Goal: Task Accomplishment & Management: Use online tool/utility

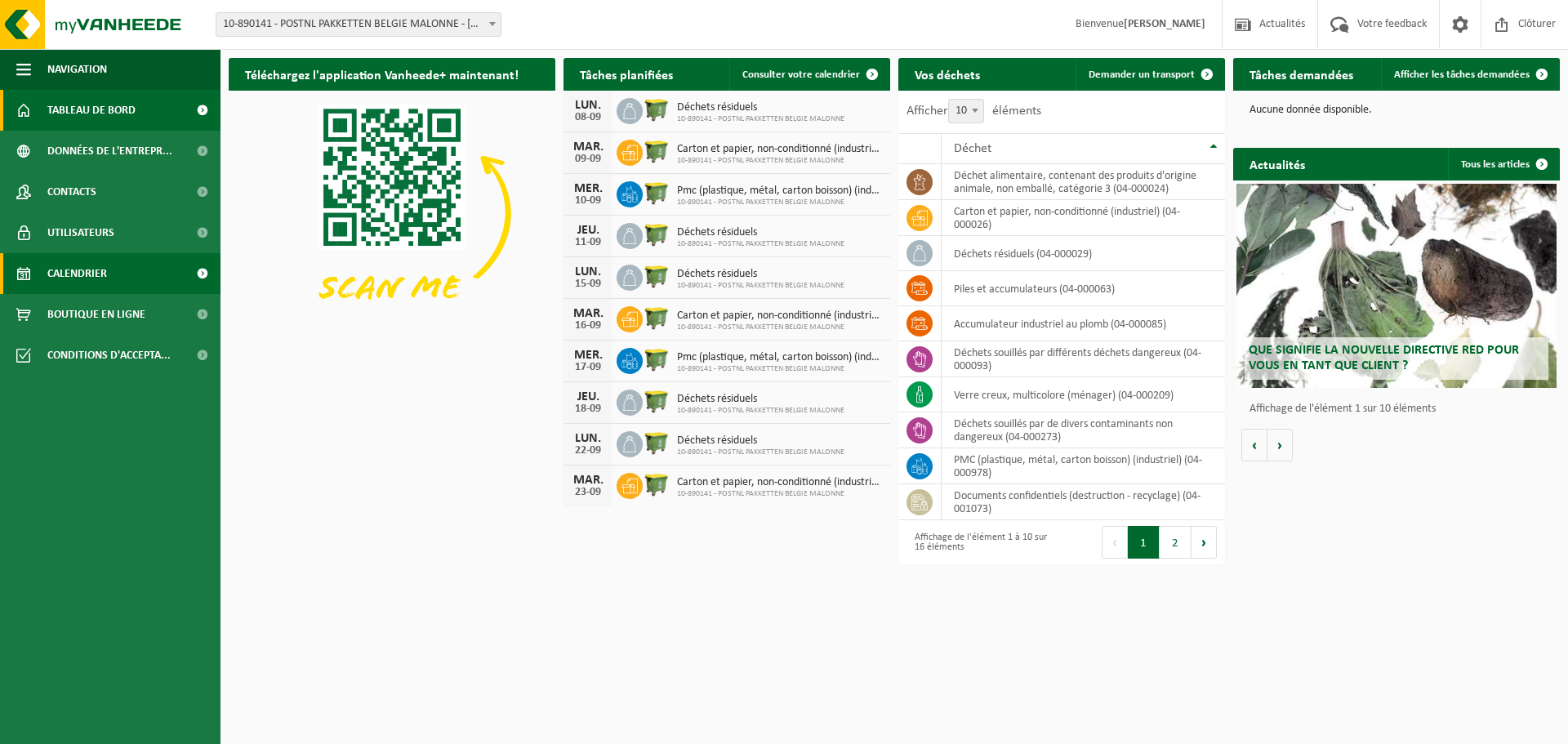
click at [112, 275] on link "Calendrier" at bounding box center [110, 274] width 220 height 41
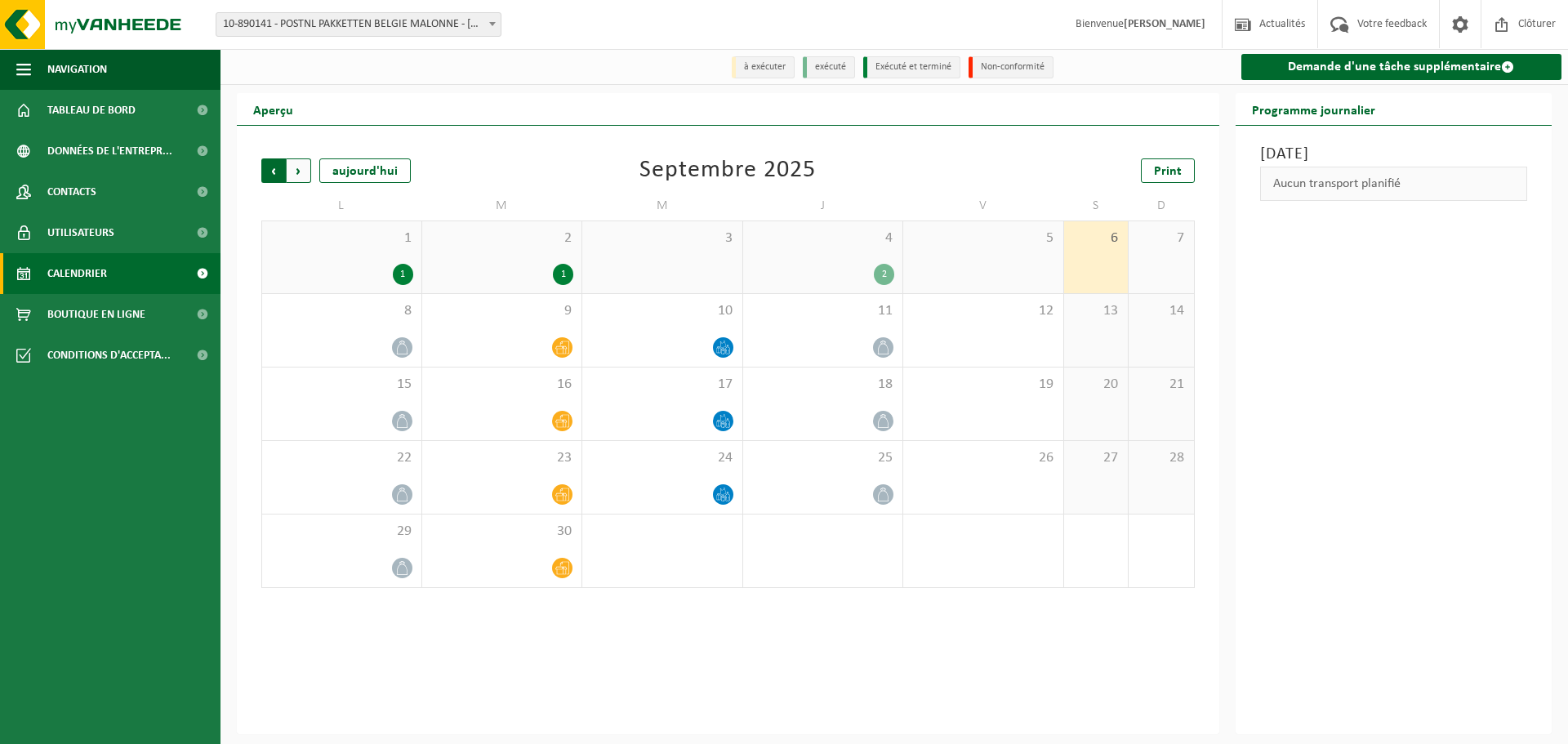
click at [308, 178] on span "Suivant" at bounding box center [299, 171] width 25 height 25
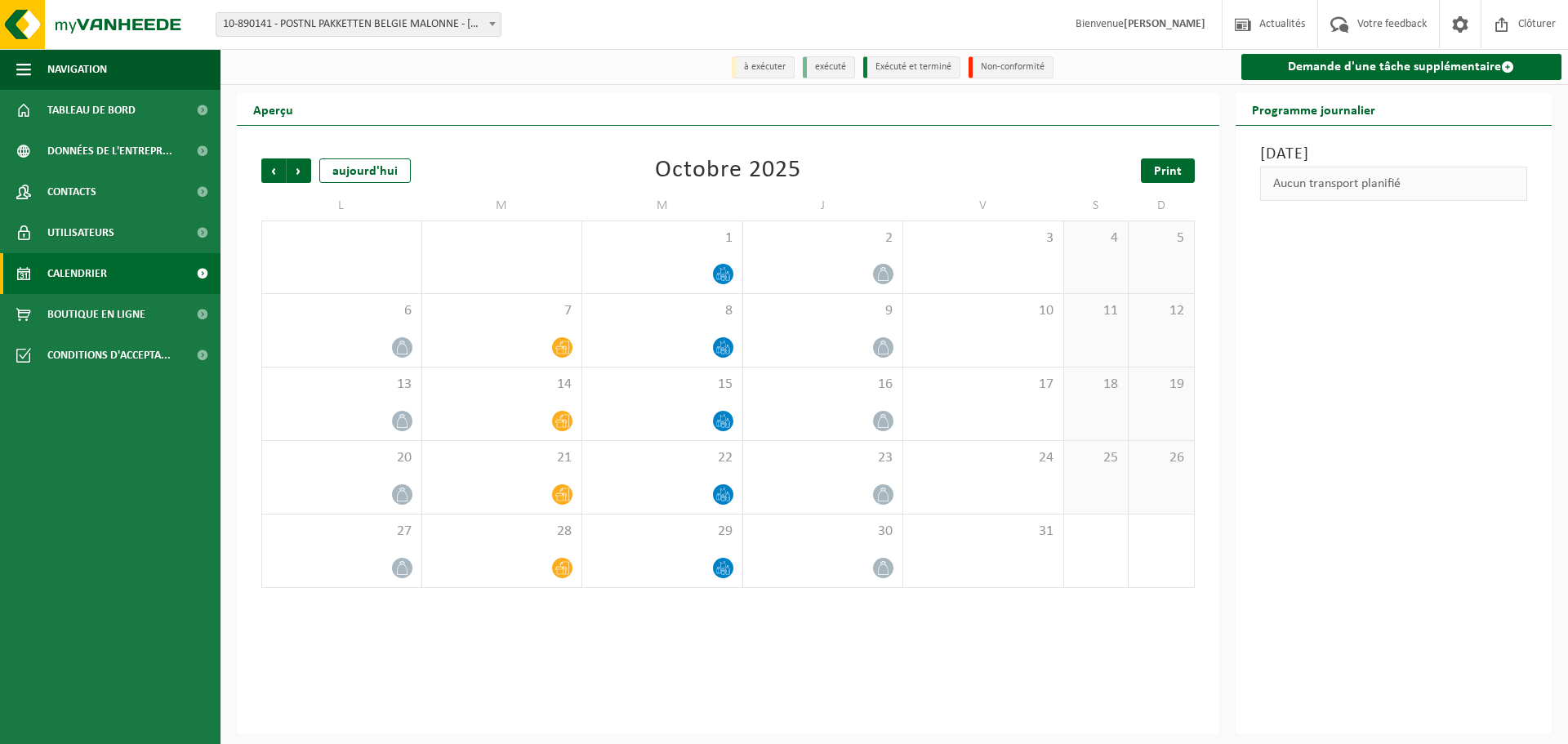
click at [1191, 169] on link "Print" at bounding box center [1168, 171] width 54 height 25
click at [305, 178] on span "Suivant" at bounding box center [299, 171] width 25 height 25
click at [1137, 173] on div "Print" at bounding box center [1113, 171] width 164 height 25
click at [1155, 173] on span "Print" at bounding box center [1168, 172] width 28 height 13
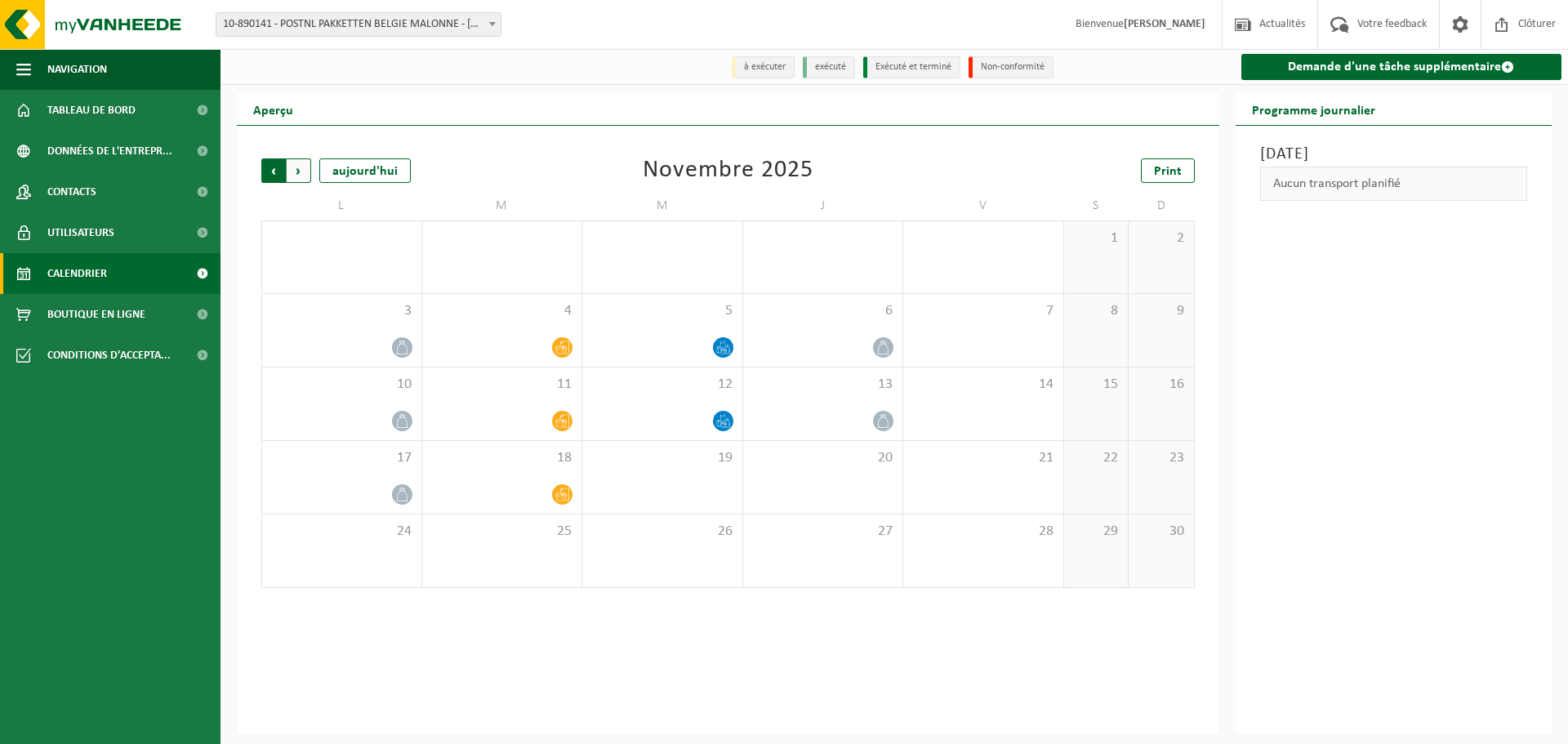
click at [304, 174] on span "Suivant" at bounding box center [299, 171] width 25 height 25
click at [257, 178] on div "Précédent Suivant [DATE] [DATE] Print L M M J V S D 1 2 3 4 5 6 7 8 9 10 11 12 …" at bounding box center [728, 373] width 950 height 462
click at [272, 174] on span "Précédent" at bounding box center [274, 171] width 25 height 25
click at [270, 171] on span "Précédent" at bounding box center [274, 171] width 25 height 25
click at [303, 173] on span "Suivant" at bounding box center [299, 171] width 25 height 25
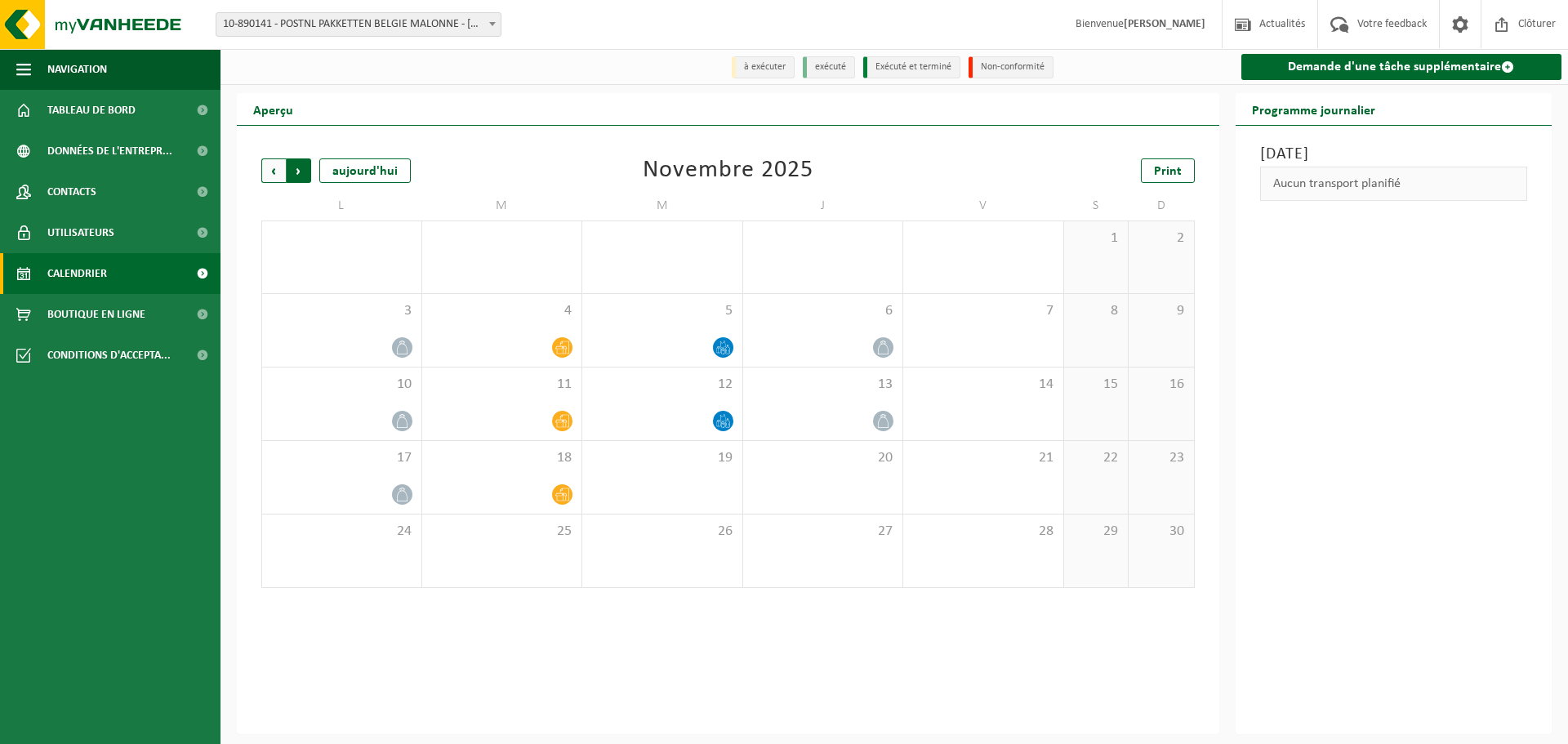
click at [284, 173] on span "Précédent" at bounding box center [274, 171] width 25 height 25
click at [296, 171] on span "Suivant" at bounding box center [299, 171] width 25 height 25
